Goal: Transaction & Acquisition: Book appointment/travel/reservation

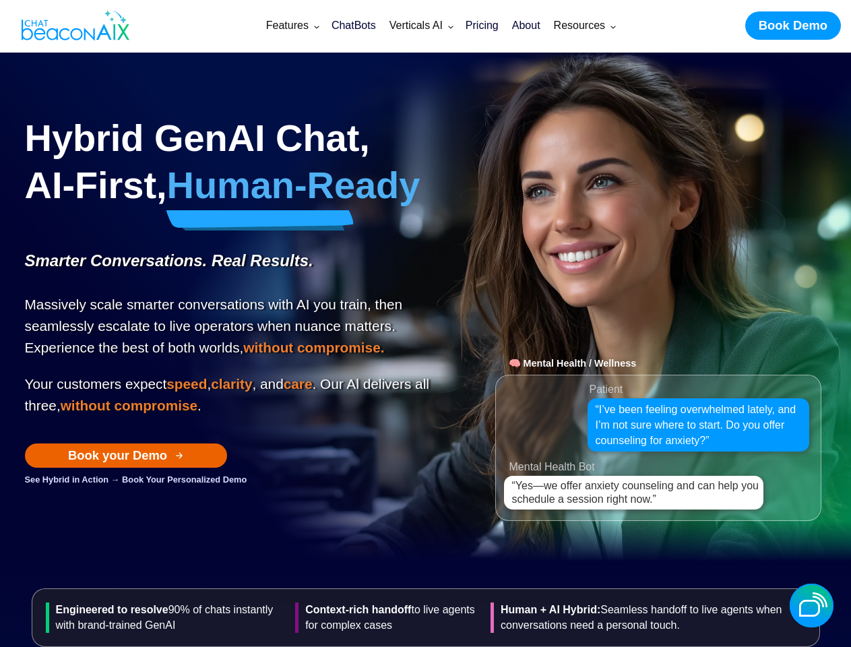
click at [425, 323] on div "Hybrid GenAI Chat, AI-First, Human-Ready Smarter Conversations. Real Results. M…" at bounding box center [229, 310] width 408 height 354
click at [441, 26] on div "Verticals AI" at bounding box center [415, 25] width 53 height 19
click at [292, 26] on div "Features" at bounding box center [287, 25] width 42 height 19
click at [420, 26] on div "Verticals AI" at bounding box center [415, 25] width 53 height 19
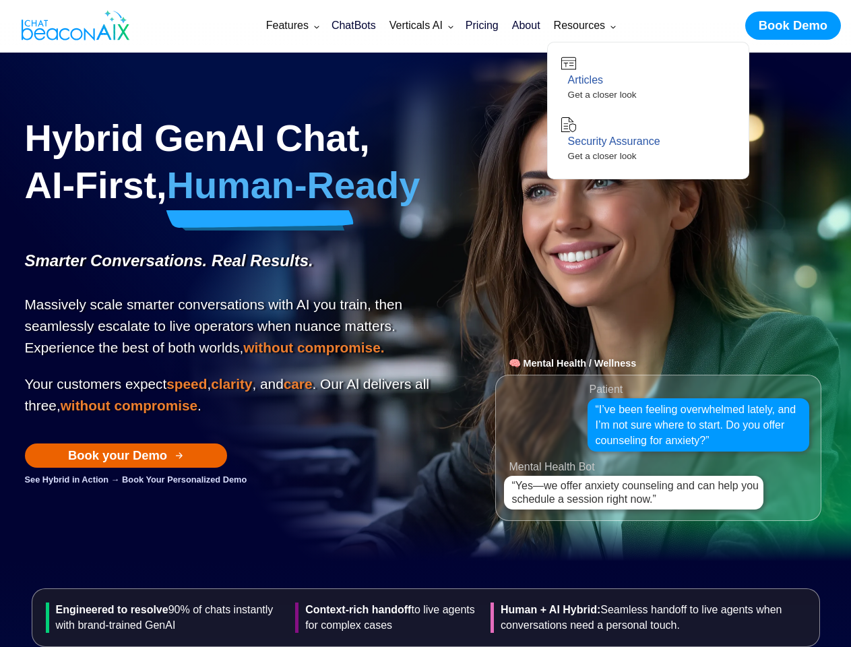
click at [584, 26] on div "Resources" at bounding box center [579, 25] width 51 height 19
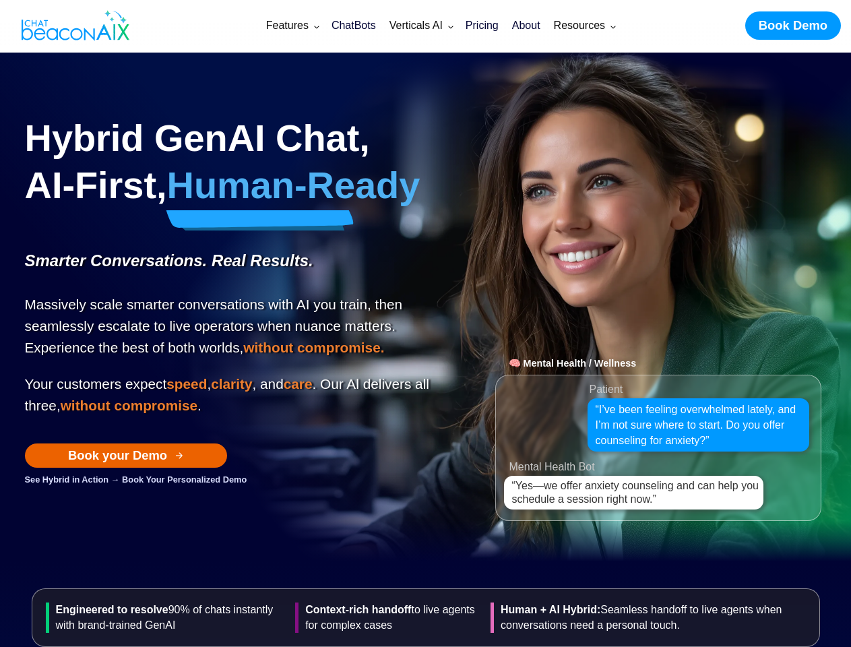
click at [126, 464] on div "Book your Demo" at bounding box center [117, 456] width 99 height 18
